Goal: Task Accomplishment & Management: Manage account settings

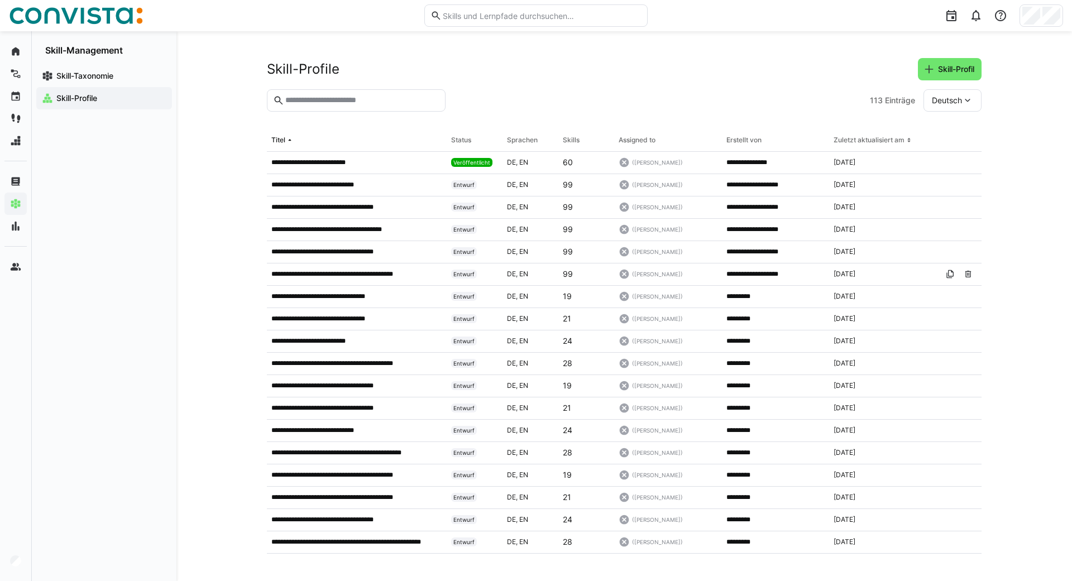
scroll to position [98, 0]
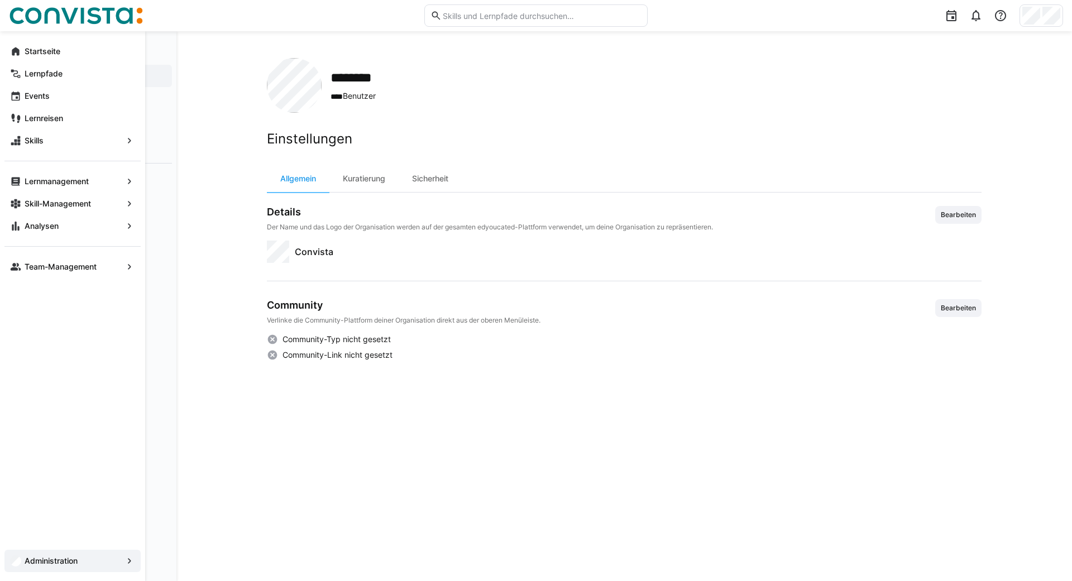
click at [0, 0] on app-navigation-label "Administration" at bounding box center [0, 0] width 0 height 0
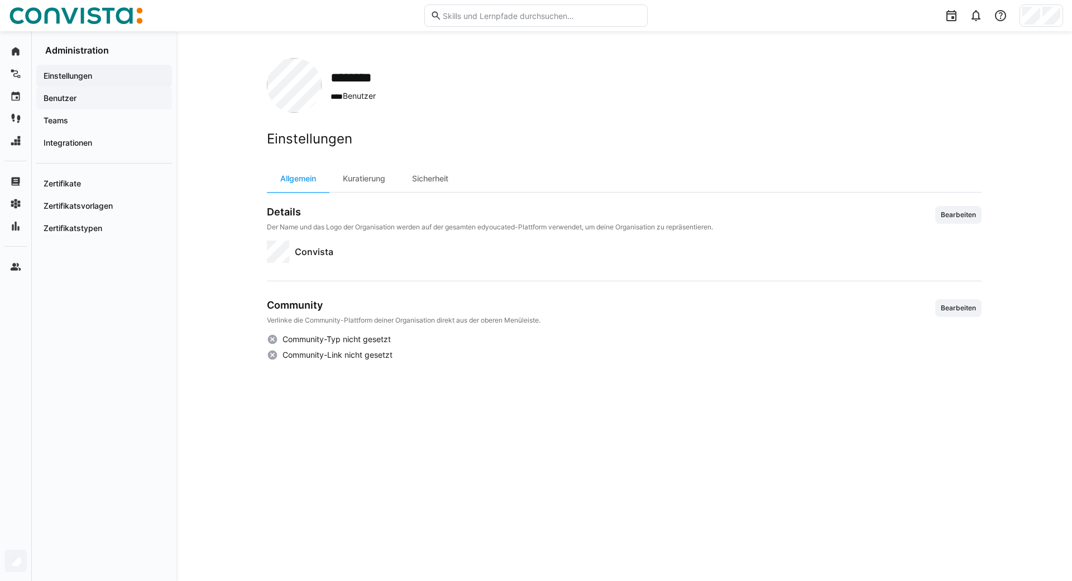
click at [74, 93] on span "Benutzer" at bounding box center [104, 98] width 125 height 11
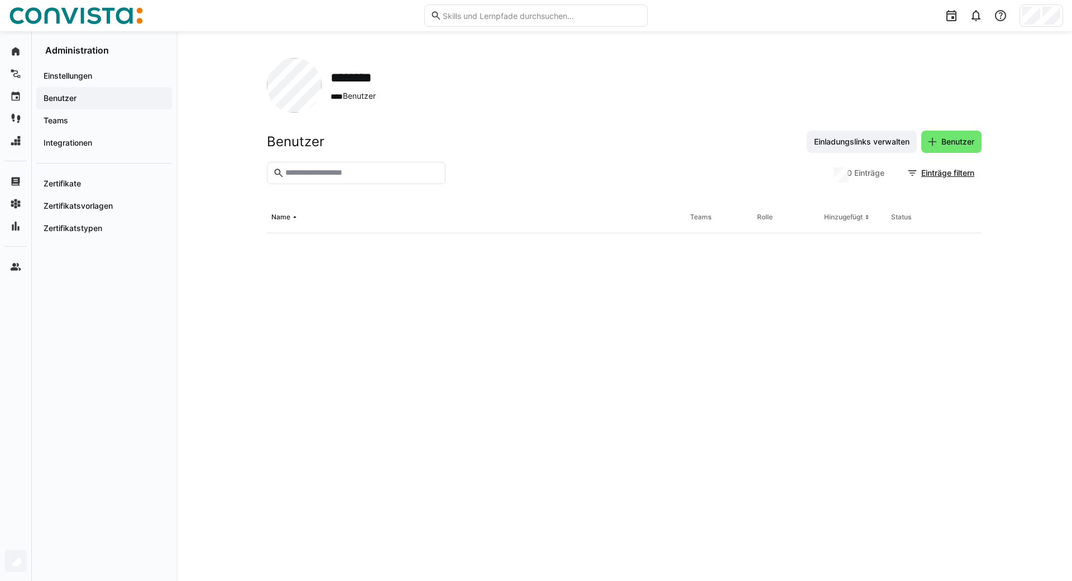
click at [382, 176] on input "text" at bounding box center [361, 173] width 155 height 10
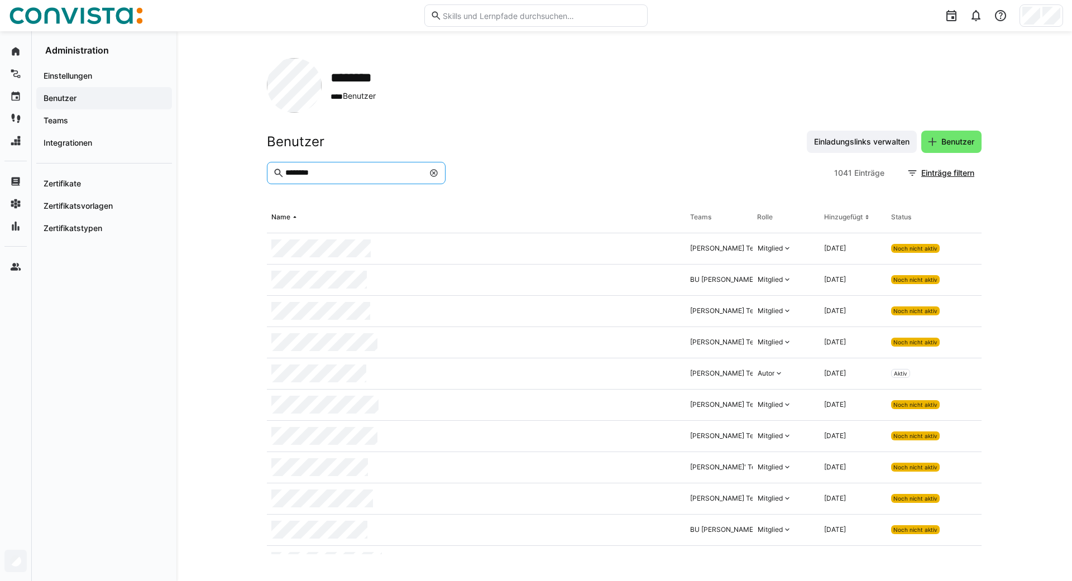
type input "********"
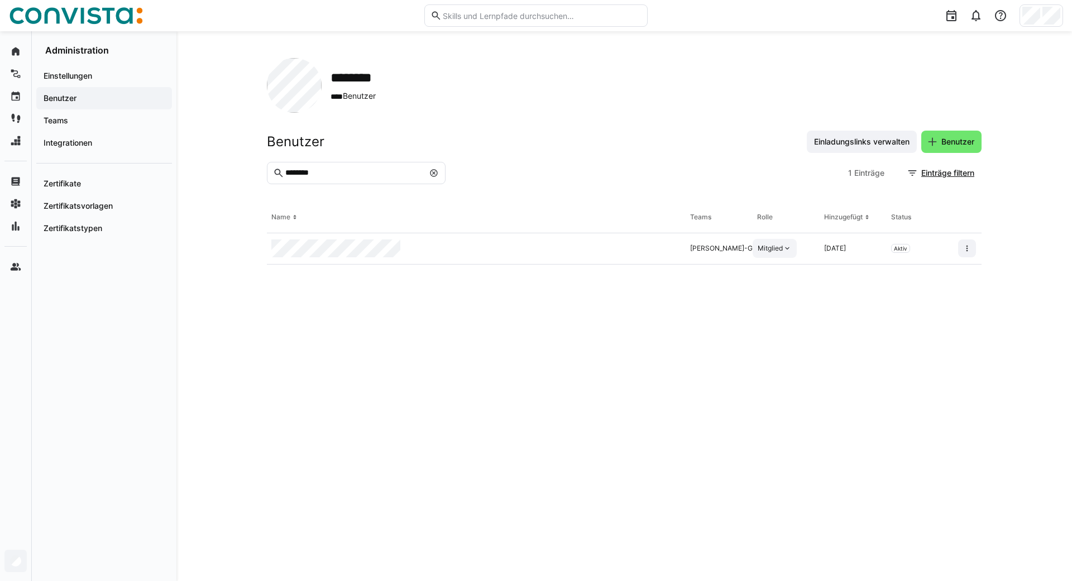
click at [777, 247] on div "Mitglied" at bounding box center [770, 248] width 25 height 9
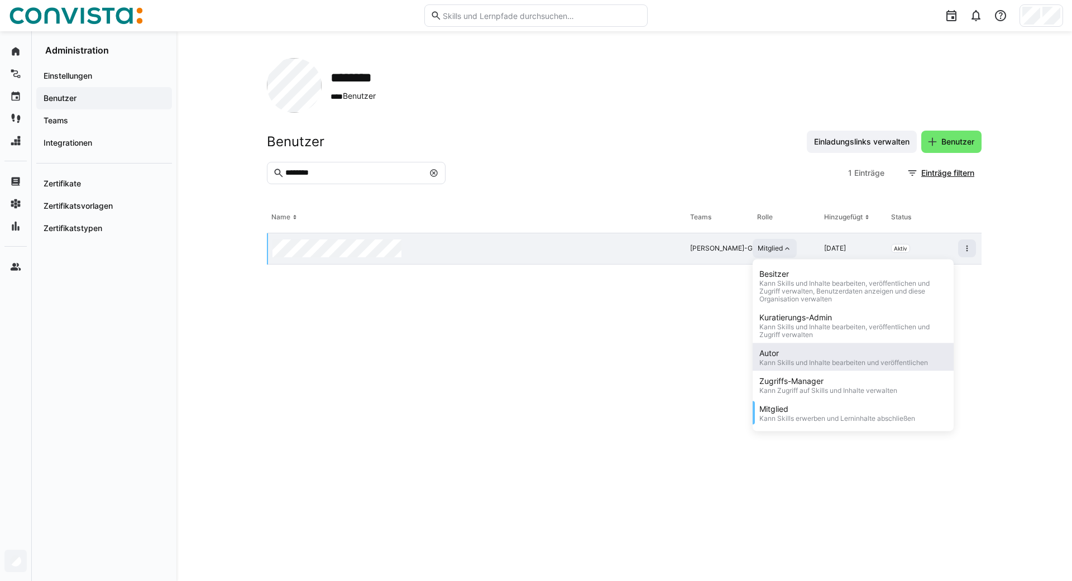
click at [776, 357] on div "Autor" at bounding box center [843, 353] width 169 height 11
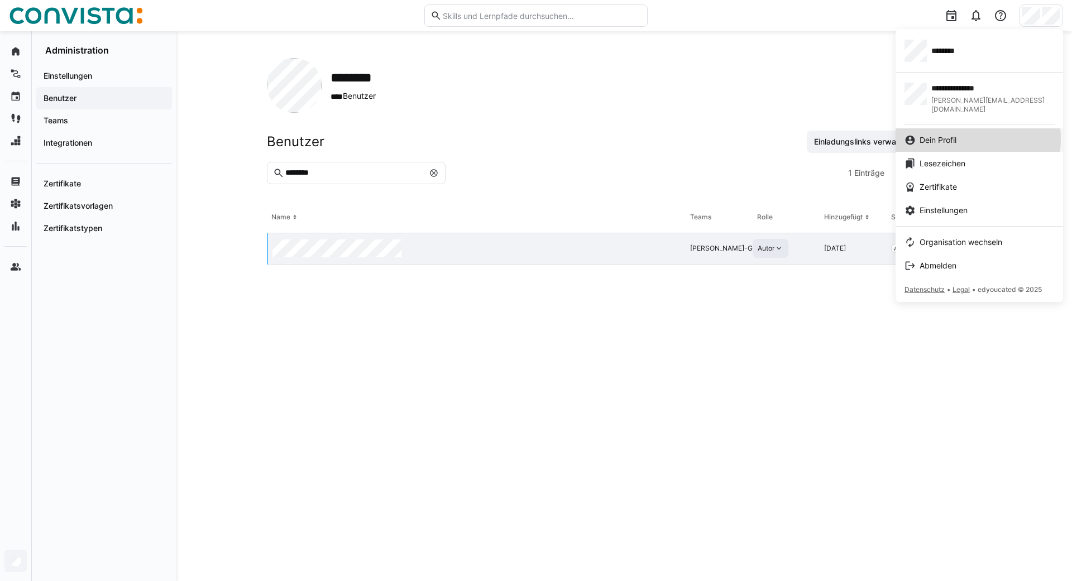
click at [957, 135] on span "Dein Profil" at bounding box center [938, 140] width 37 height 11
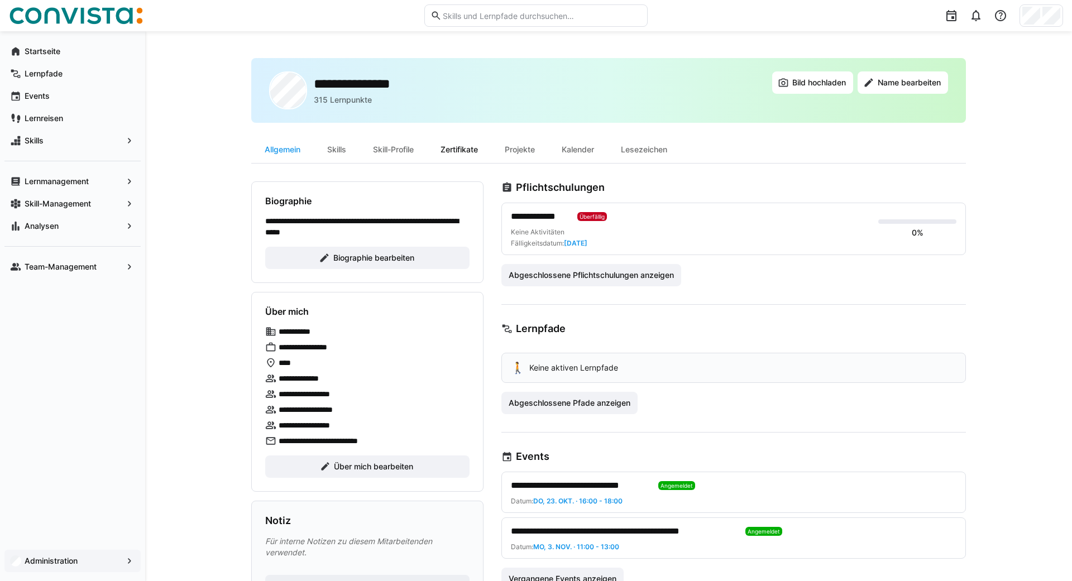
click at [467, 155] on div "Zertifikate" at bounding box center [459, 149] width 64 height 27
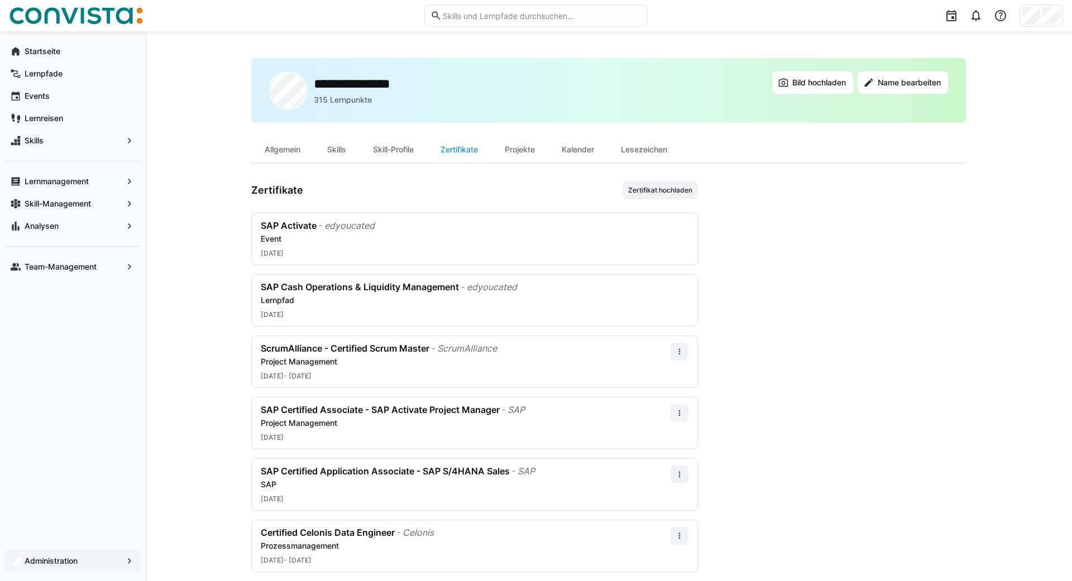
click at [189, 319] on div "**********" at bounding box center [608, 345] width 927 height 629
click at [637, 189] on span "Zertifikat hochladen" at bounding box center [660, 190] width 66 height 9
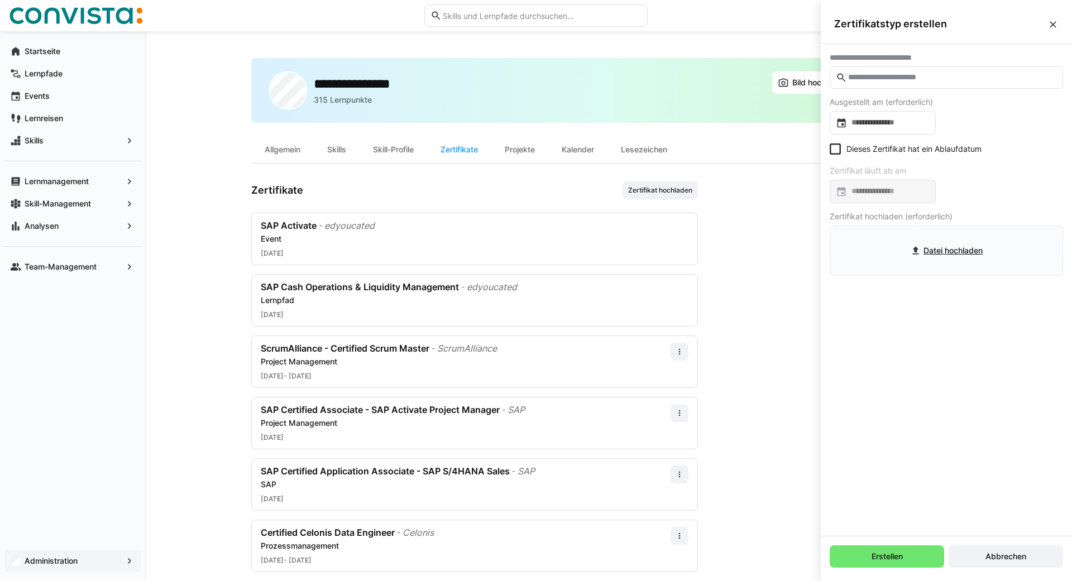
click at [943, 85] on eds-input at bounding box center [946, 77] width 233 height 22
click at [930, 84] on eds-input at bounding box center [946, 77] width 233 height 22
type input "*"
click at [226, 175] on div "**********" at bounding box center [608, 345] width 927 height 629
click at [1055, 24] on eds-icon at bounding box center [1053, 24] width 11 height 11
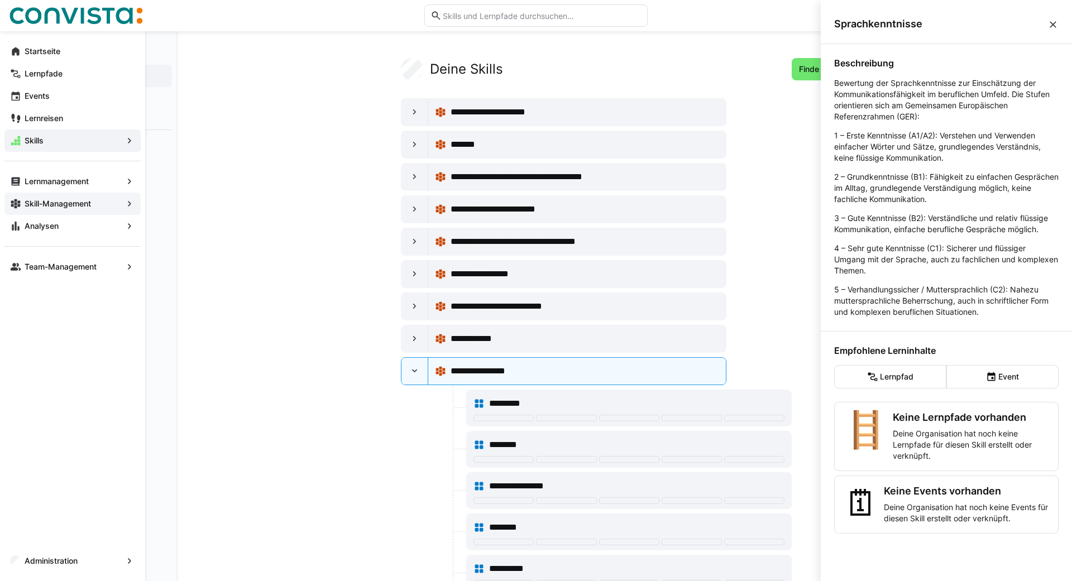
click at [15, 205] on eds-icon at bounding box center [15, 203] width 11 height 11
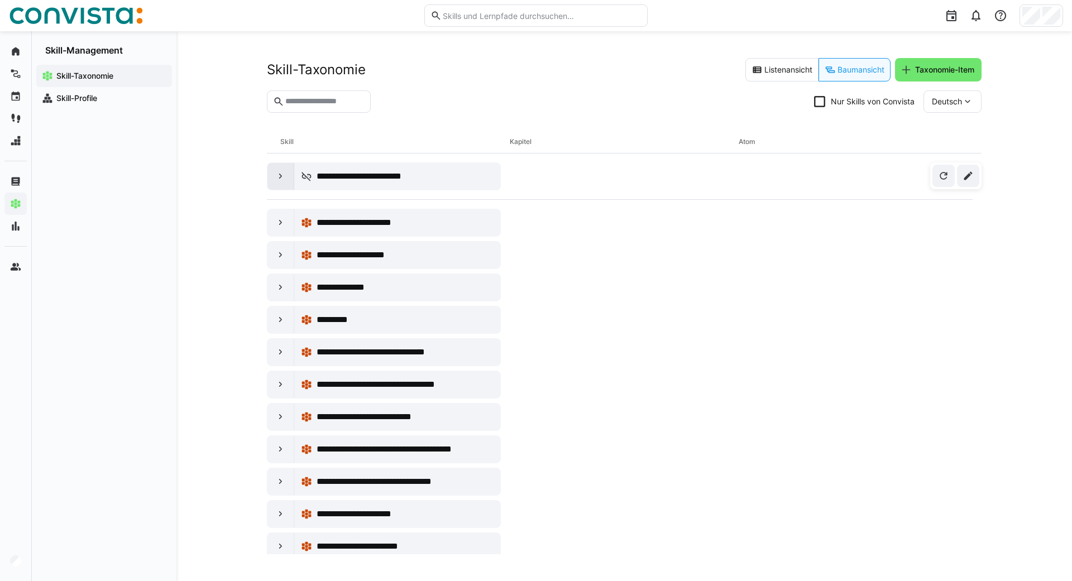
click at [272, 172] on div at bounding box center [280, 176] width 27 height 27
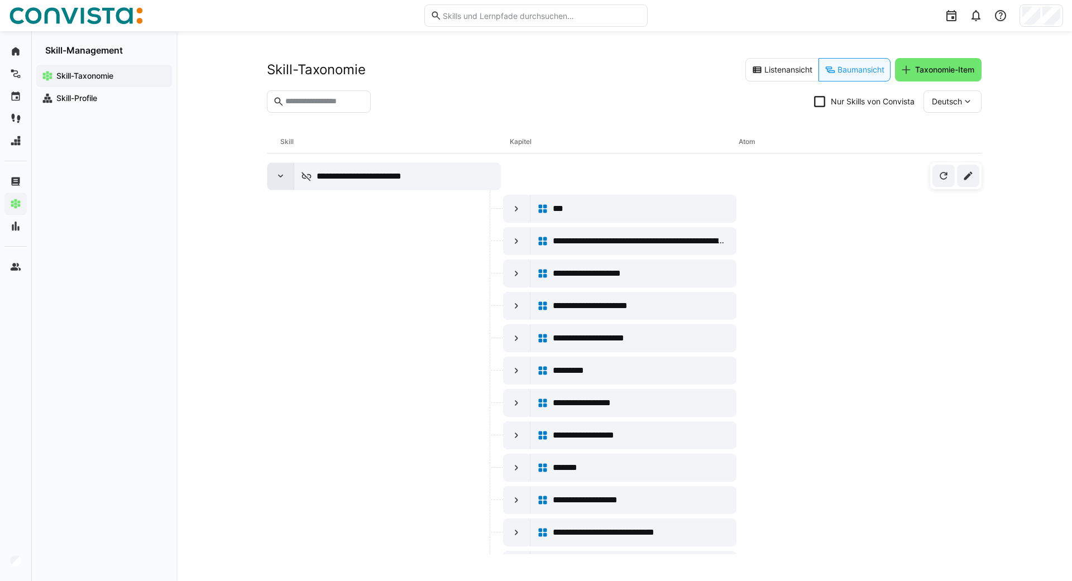
click at [272, 172] on div at bounding box center [280, 176] width 27 height 27
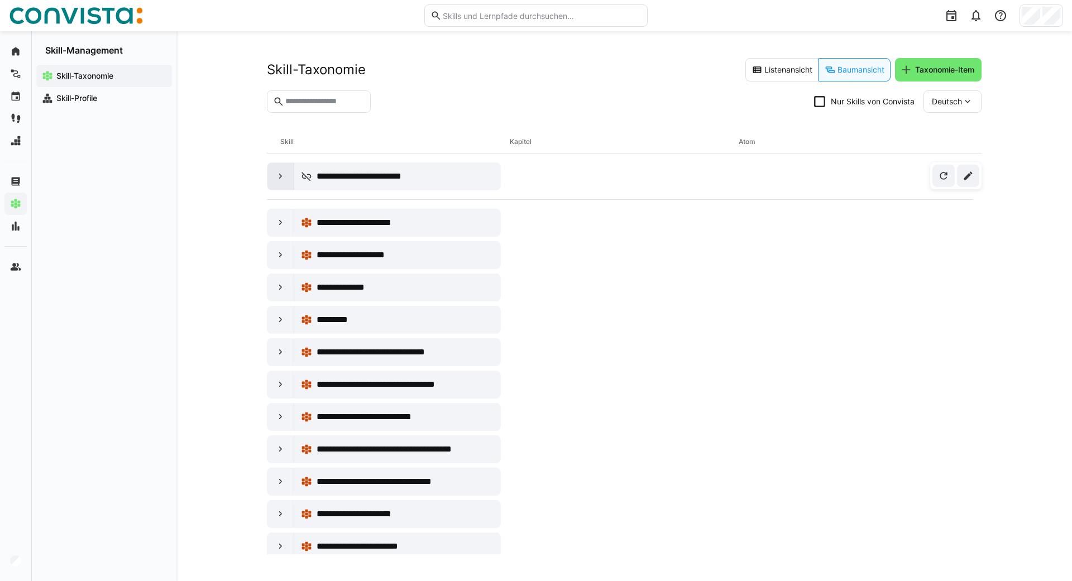
click at [272, 172] on div at bounding box center [280, 176] width 27 height 27
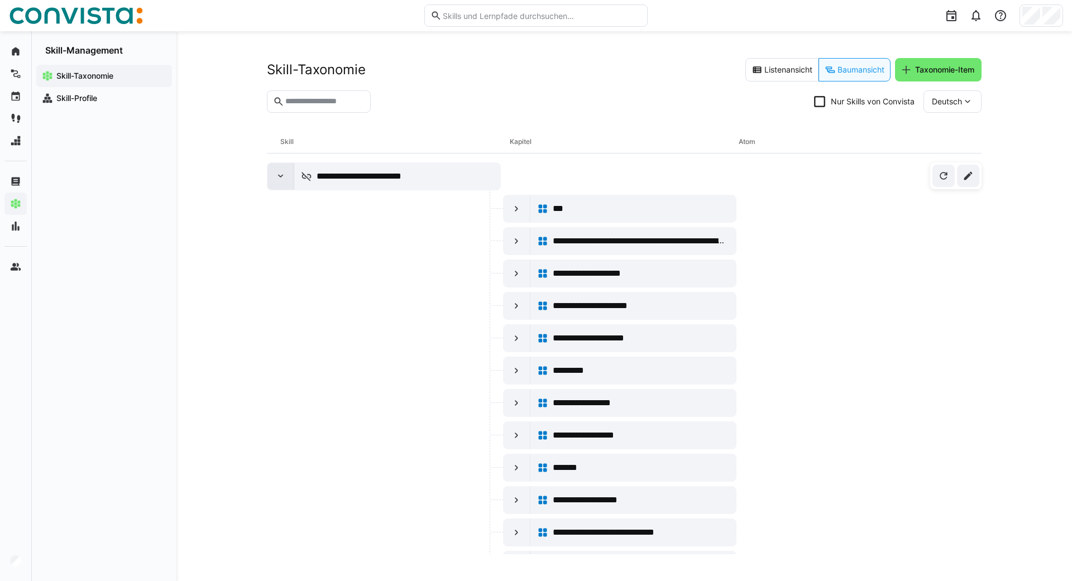
click at [278, 176] on eds-icon at bounding box center [280, 176] width 11 height 11
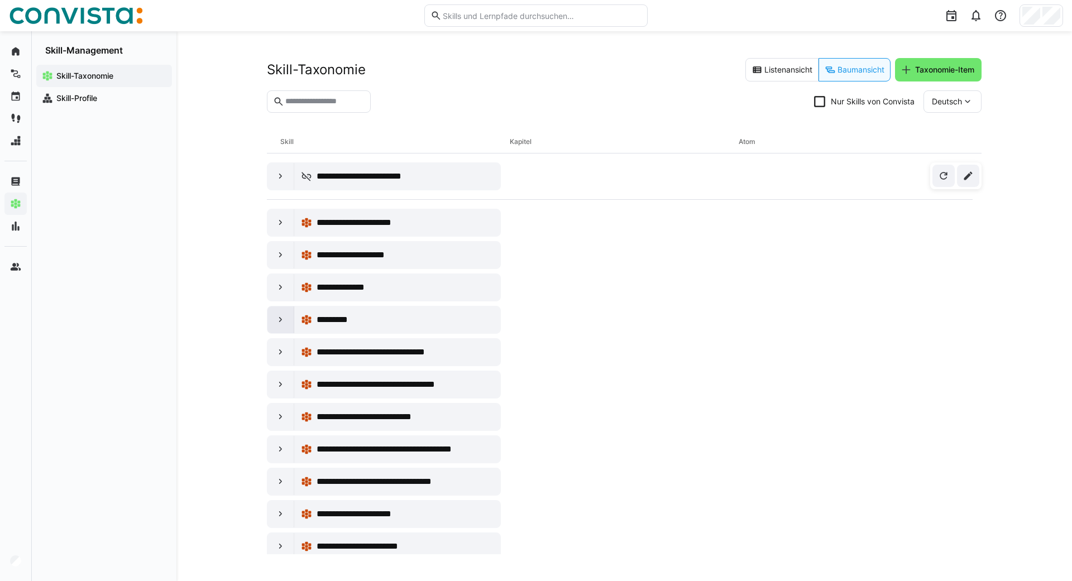
click at [278, 317] on eds-icon at bounding box center [280, 319] width 11 height 11
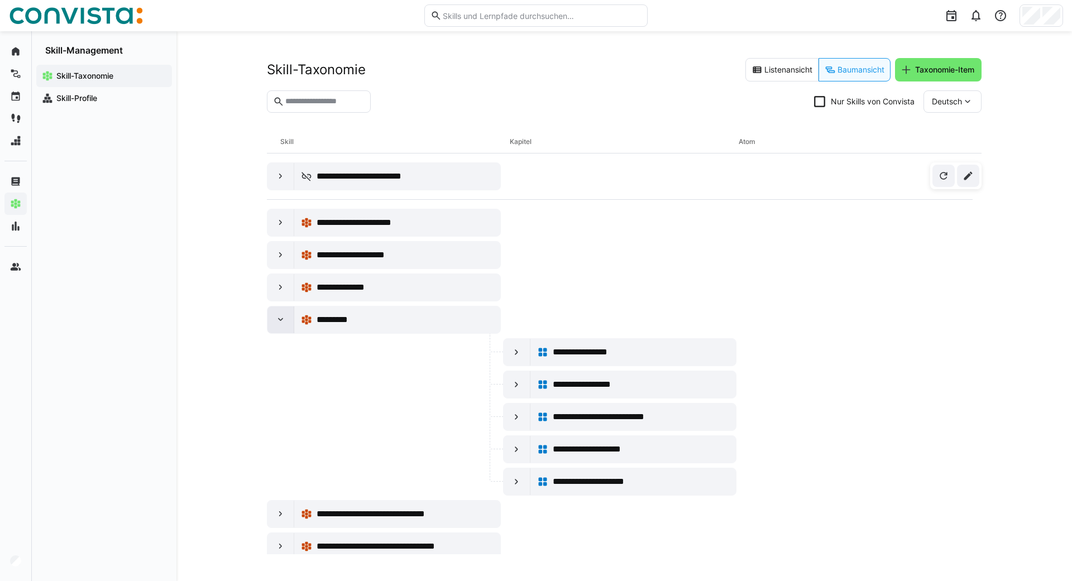
click at [278, 317] on eds-icon at bounding box center [280, 319] width 11 height 11
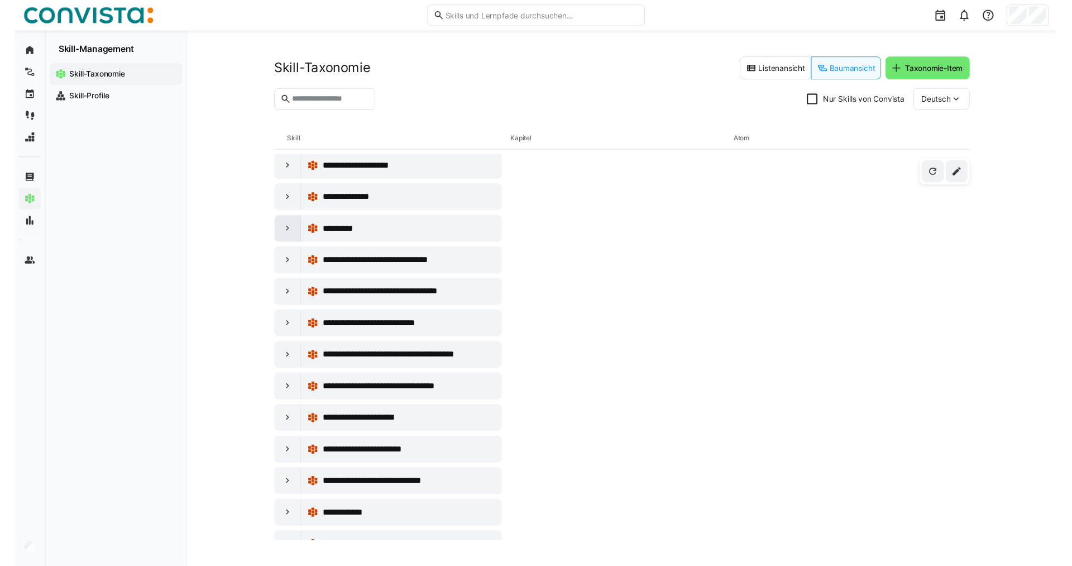
scroll to position [168, 0]
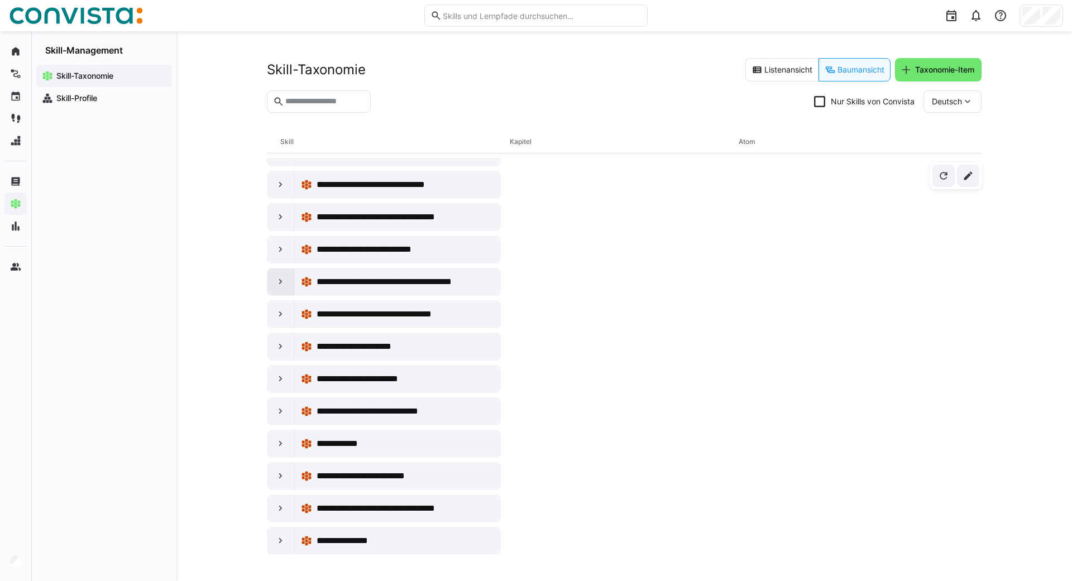
click at [283, 284] on eds-icon at bounding box center [280, 281] width 11 height 11
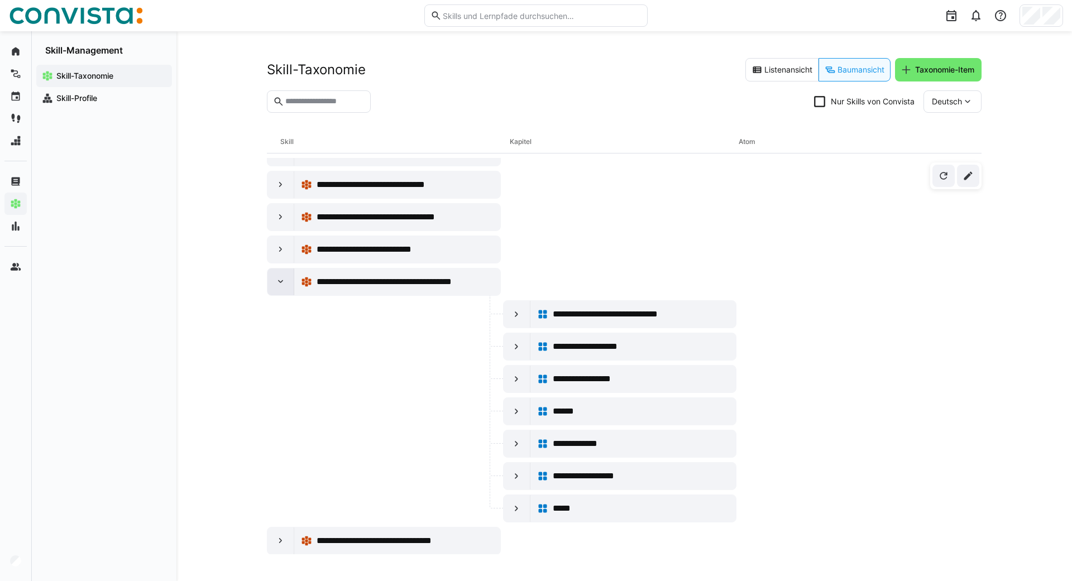
click at [273, 284] on div at bounding box center [280, 282] width 27 height 27
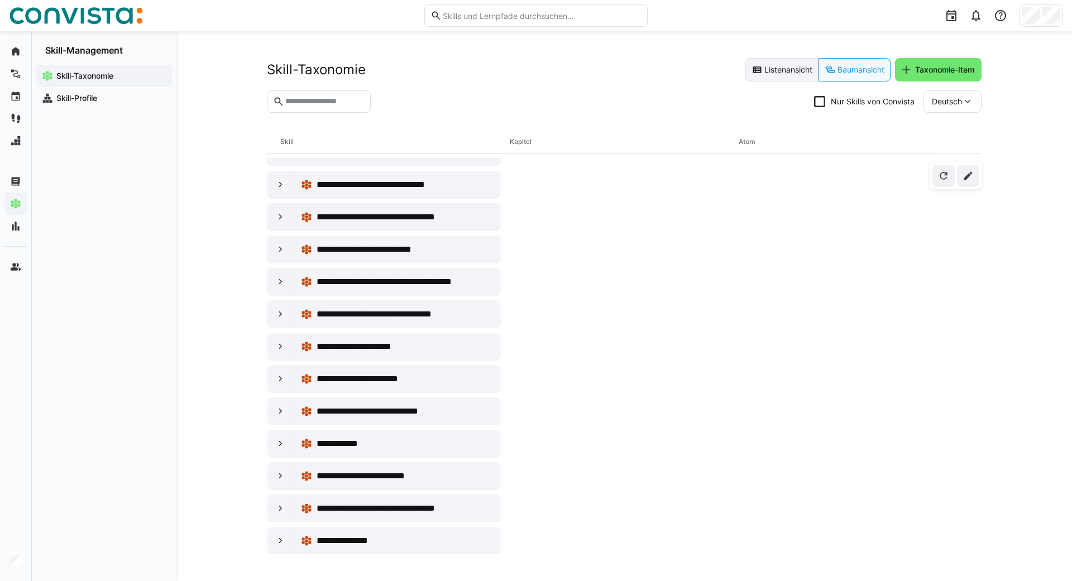
click at [758, 68] on eds-icon at bounding box center [757, 69] width 11 height 11
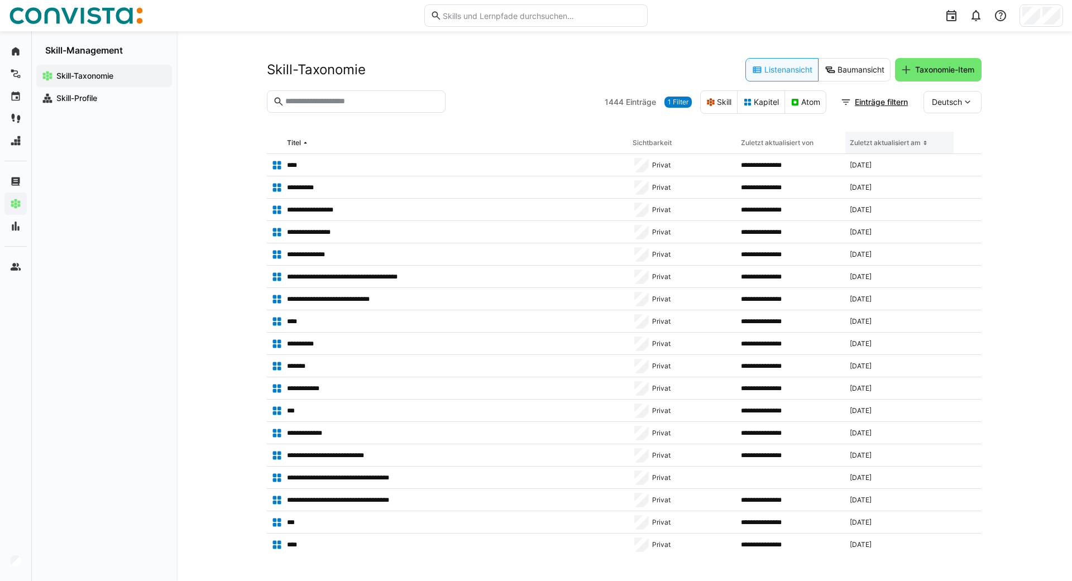
click at [897, 137] on th "Zuletzt aktualisiert am" at bounding box center [899, 143] width 108 height 22
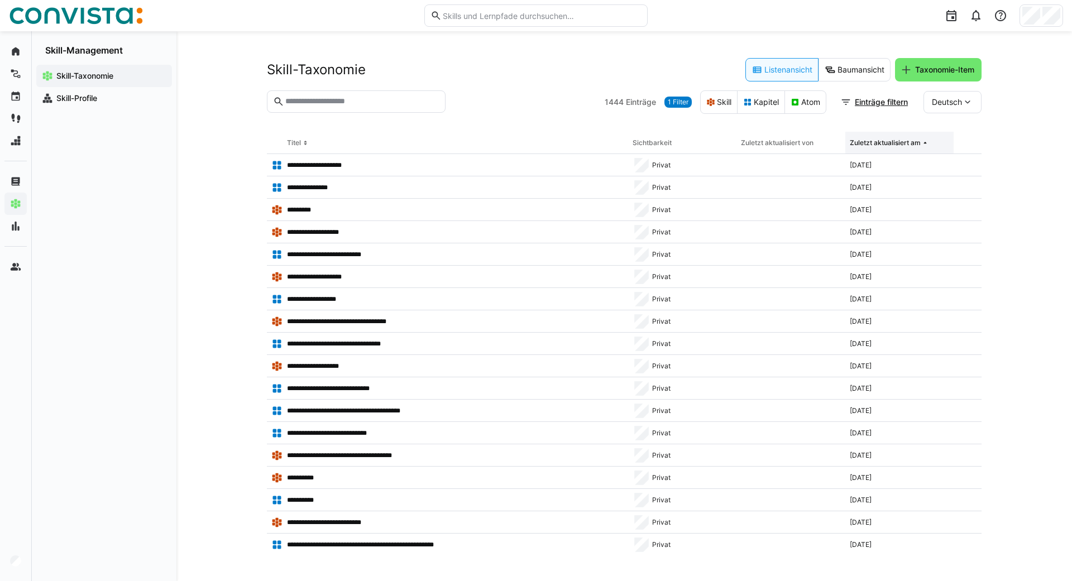
click at [897, 137] on th "Zuletzt aktualisiert am" at bounding box center [899, 143] width 108 height 22
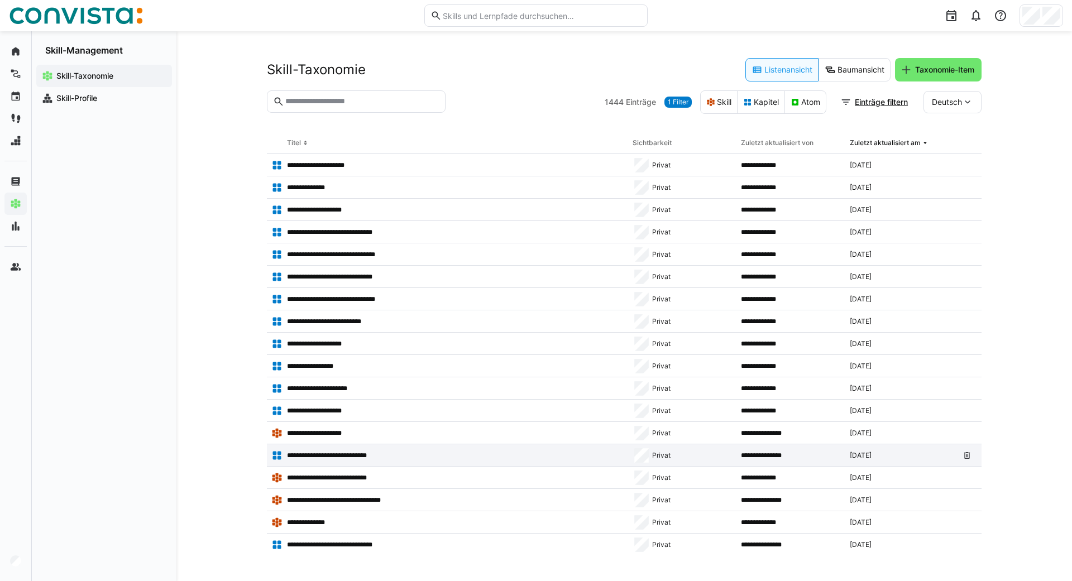
click at [324, 453] on p "**********" at bounding box center [336, 455] width 98 height 9
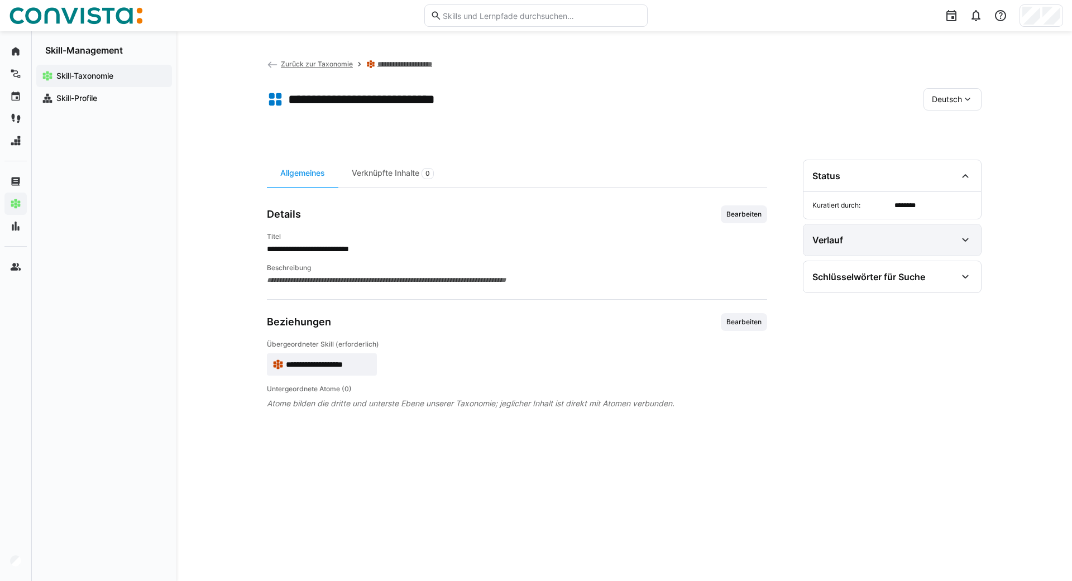
click at [882, 233] on div "Verlauf" at bounding box center [893, 239] width 178 height 31
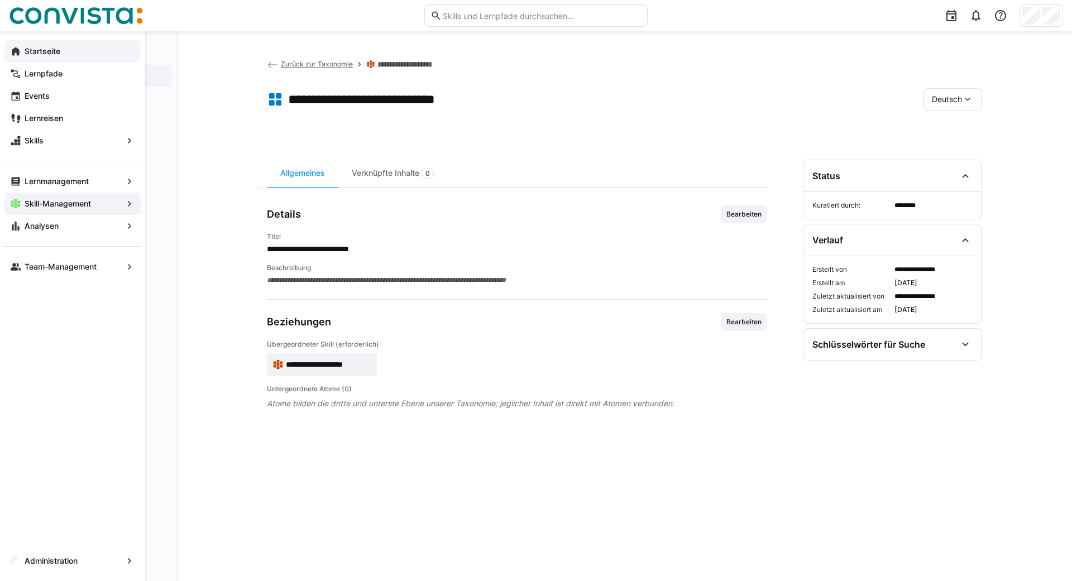
click at [18, 55] on eds-icon at bounding box center [15, 51] width 11 height 11
